Goal: Task Accomplishment & Management: Manage account settings

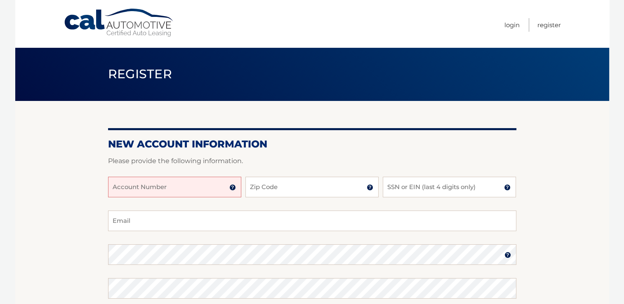
click at [231, 124] on div "New Account Information Please provide the following information. Account Numbe…" at bounding box center [312, 262] width 408 height 322
click at [169, 192] on input "Account Number" at bounding box center [174, 187] width 133 height 21
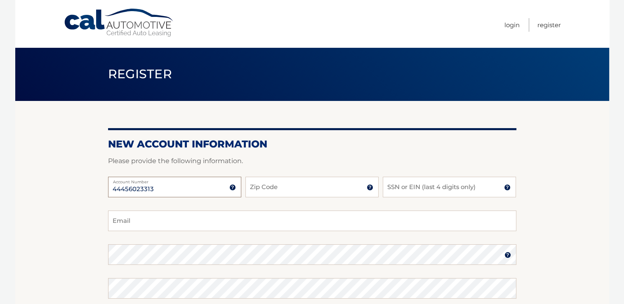
type input "44456023313"
click at [311, 188] on input "Zip Code" at bounding box center [311, 187] width 133 height 21
type input "33128"
type input "9770"
click at [220, 223] on input "Email" at bounding box center [312, 221] width 408 height 21
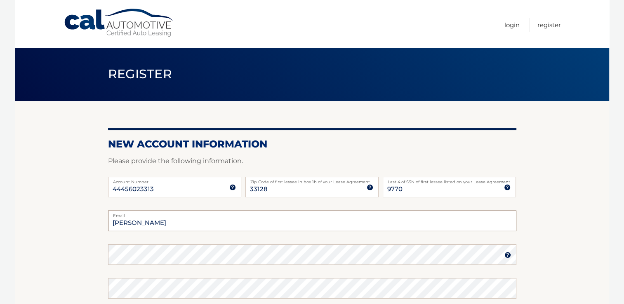
type input "nicollfrenn@gmail.com"
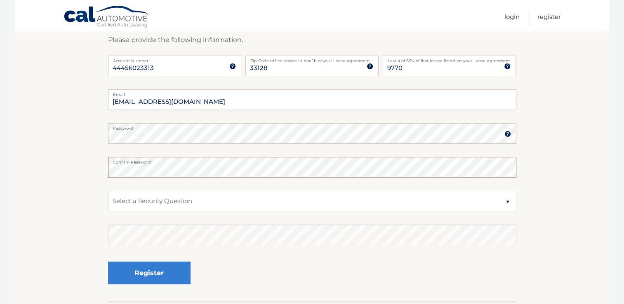
scroll to position [122, 0]
click at [172, 202] on select "Select a Security Question What was the name of your elementary school? What is…" at bounding box center [312, 200] width 408 height 21
click at [108, 190] on select "Select a Security Question What was the name of your elementary school? What is…" at bounding box center [312, 200] width 408 height 21
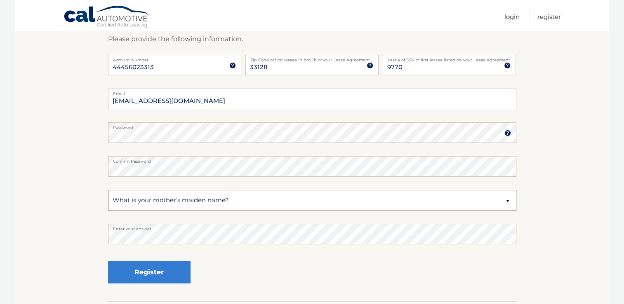
click at [183, 199] on select "Select a Security Question What was the name of your elementary school? What is…" at bounding box center [312, 200] width 408 height 21
select select "1"
click at [108, 190] on select "Select a Security Question What was the name of your elementary school? What is…" at bounding box center [312, 200] width 408 height 21
click at [71, 240] on section "New Account Information Please provide the following information. 44456023313 A…" at bounding box center [311, 140] width 593 height 322
click at [180, 265] on button "Register" at bounding box center [149, 272] width 82 height 23
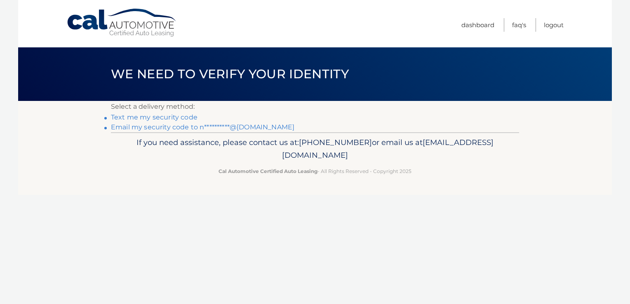
click at [185, 126] on link "**********" at bounding box center [202, 127] width 183 height 8
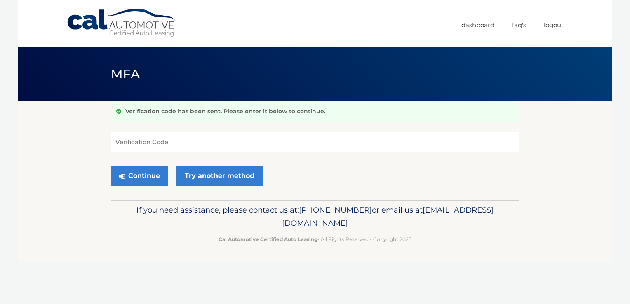
click at [169, 144] on input "Verification Code" at bounding box center [315, 142] width 408 height 21
paste input "905730"
type input "905730"
click at [143, 174] on button "Continue" at bounding box center [139, 176] width 57 height 21
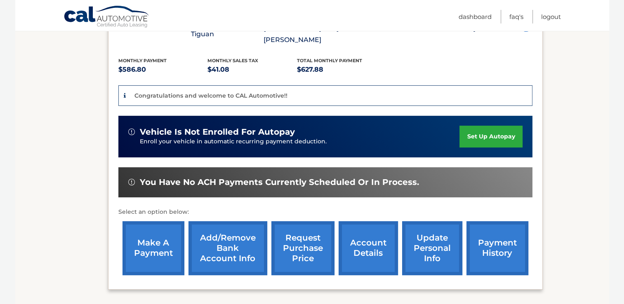
scroll to position [178, 0]
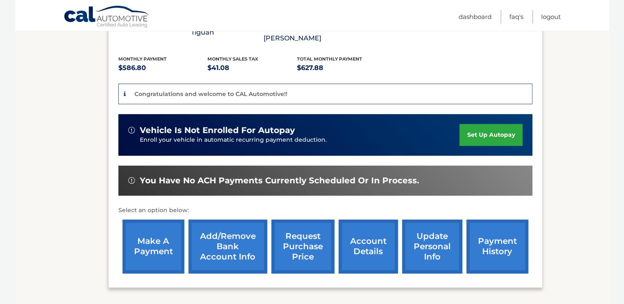
click at [249, 225] on link "Add/Remove bank account info" at bounding box center [227, 247] width 79 height 54
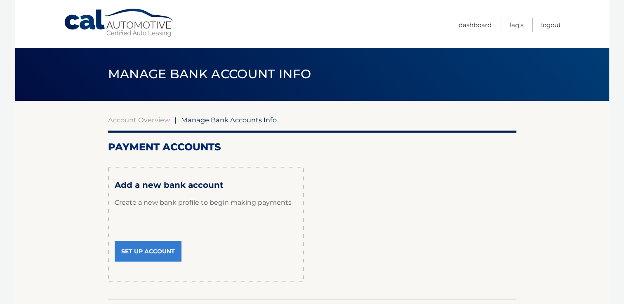
click at [175, 249] on link "Set Up Account" at bounding box center [148, 251] width 67 height 21
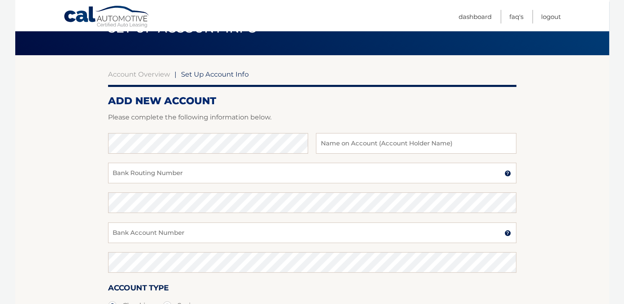
scroll to position [46, 0]
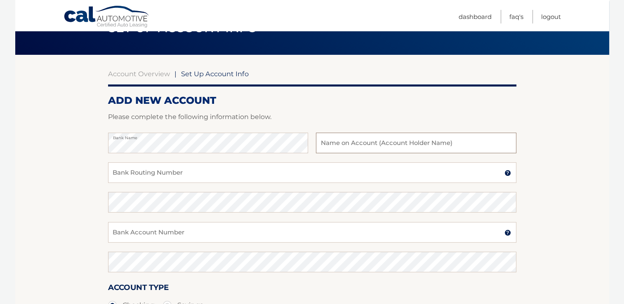
click at [386, 138] on input "text" at bounding box center [416, 143] width 200 height 21
type input "[PERSON_NAME] [PERSON_NAME] [PERSON_NAME]"
click at [314, 169] on input "Bank Routing Number" at bounding box center [312, 172] width 408 height 21
type input "021202337"
click at [211, 228] on input "Bank Account Number" at bounding box center [312, 232] width 408 height 21
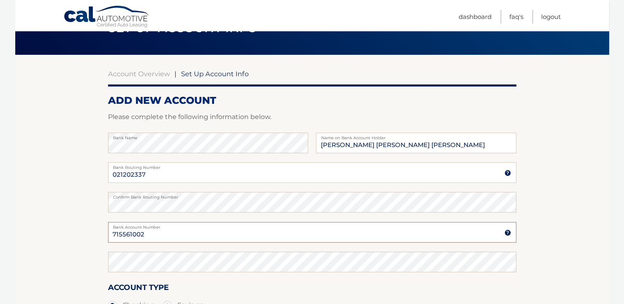
type input "715561002"
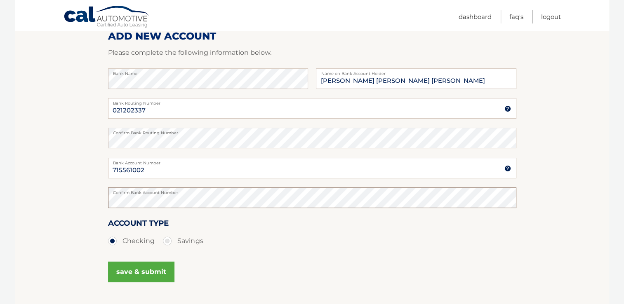
scroll to position [111, 0]
click at [155, 272] on button "save & submit" at bounding box center [141, 271] width 66 height 21
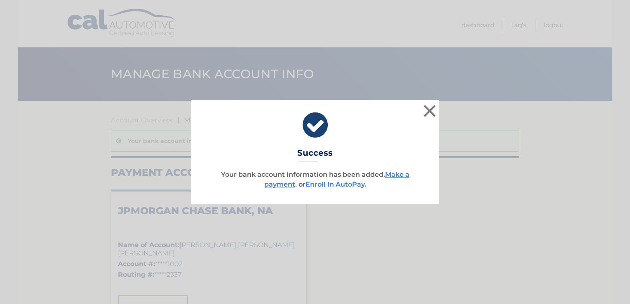
click at [336, 182] on link "Enroll In AutoPay" at bounding box center [334, 185] width 59 height 8
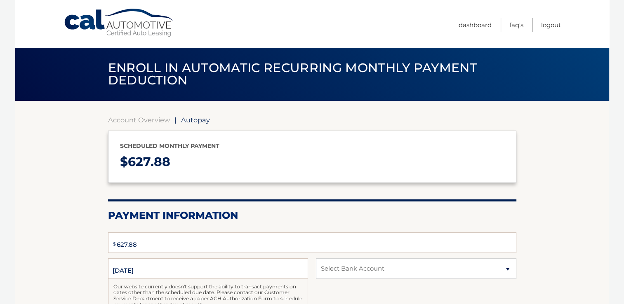
select select "MjQyMDk3OWUtZjg3MC00OGExLWIwOGItMGQwODdkNjQ3MGQ5"
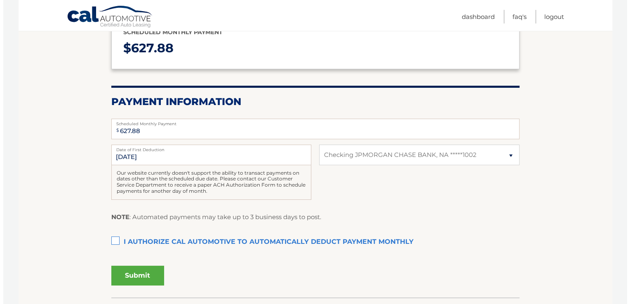
scroll to position [114, 0]
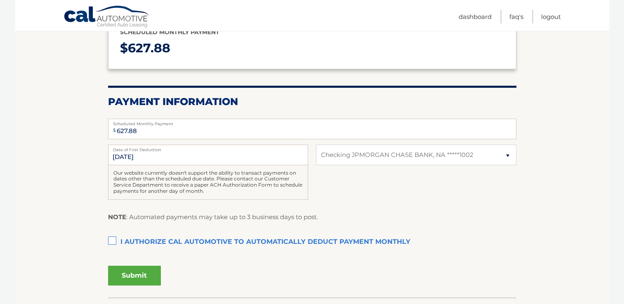
click at [112, 240] on label "I authorize cal automotive to automatically deduct payment monthly This checkbo…" at bounding box center [312, 242] width 408 height 16
click at [0, 0] on input "I authorize cal automotive to automatically deduct payment monthly This checkbo…" at bounding box center [0, 0] width 0 height 0
click at [140, 274] on button "Submit" at bounding box center [134, 276] width 53 height 20
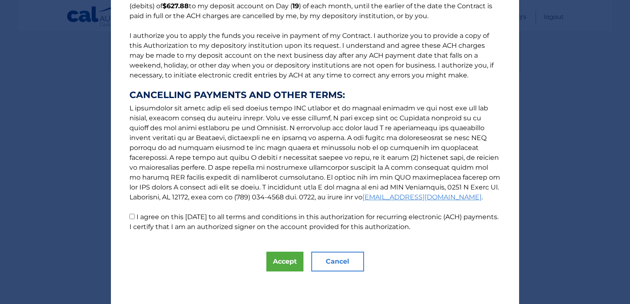
scroll to position [85, 0]
click at [285, 265] on button "Accept" at bounding box center [284, 262] width 37 height 20
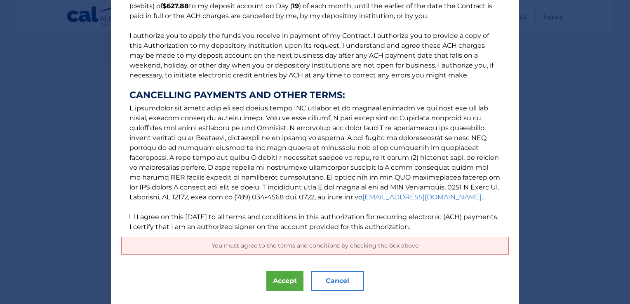
click at [129, 216] on input "I agree on this [DATE] to all terms and conditions in this authorization for re…" at bounding box center [131, 216] width 5 height 5
checkbox input "true"
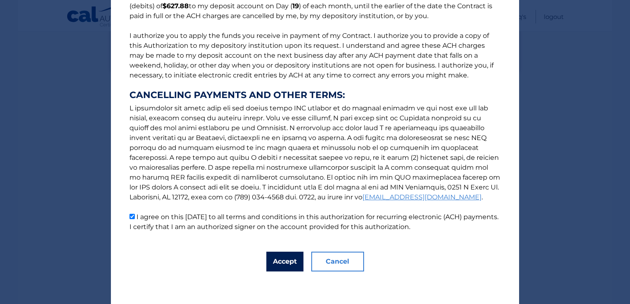
click at [280, 269] on button "Accept" at bounding box center [284, 262] width 37 height 20
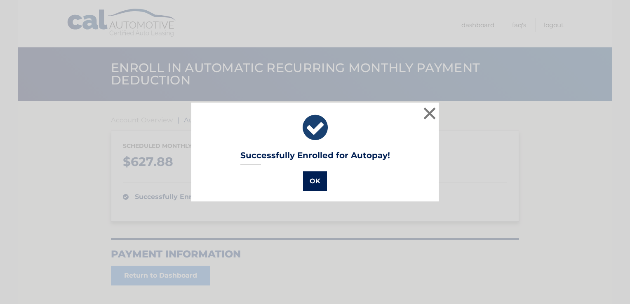
click at [315, 181] on button "OK" at bounding box center [315, 181] width 24 height 20
